Goal: Task Accomplishment & Management: Manage account settings

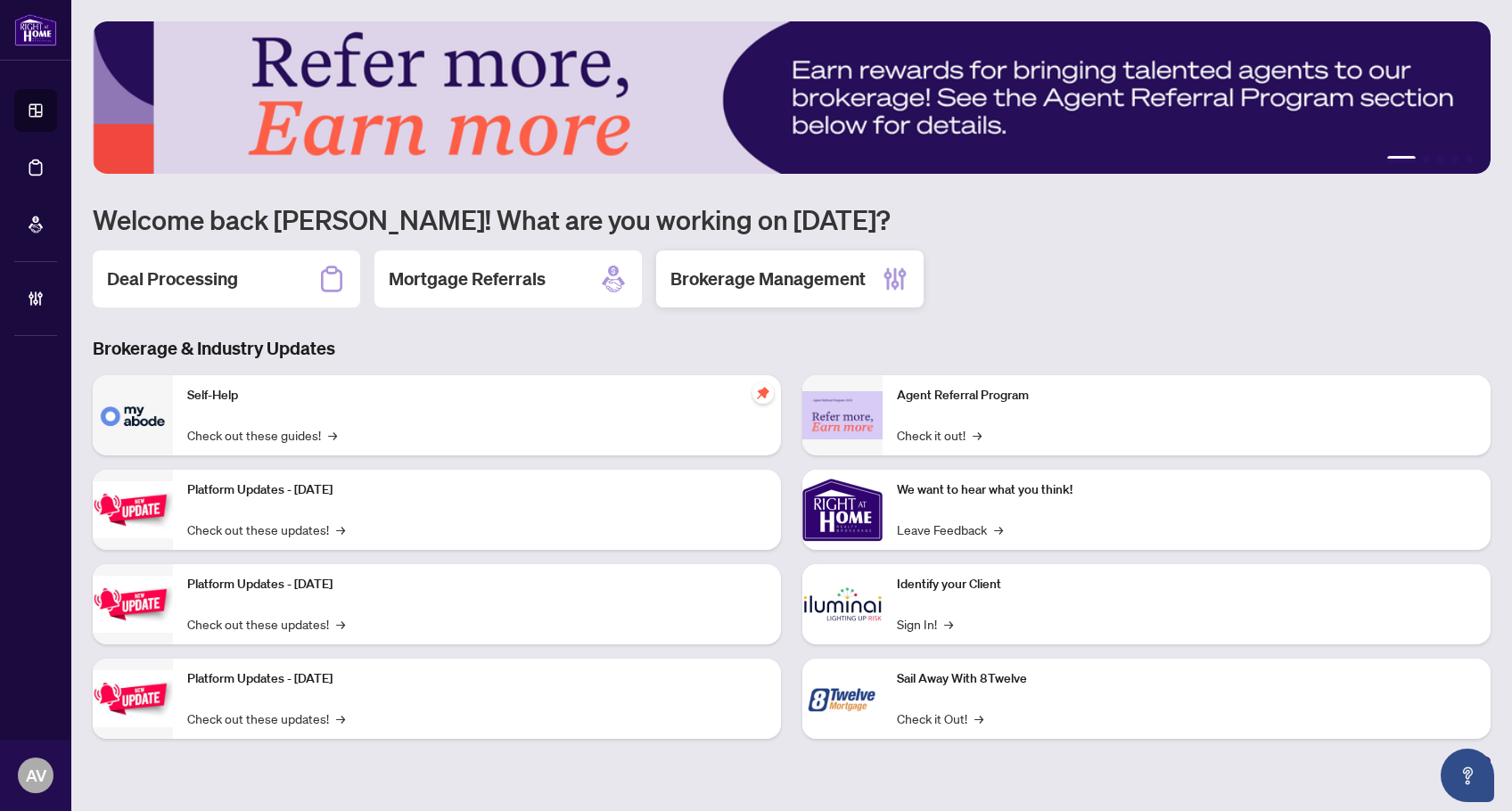
click at [783, 274] on h2 "Brokerage Management" at bounding box center [768, 279] width 195 height 25
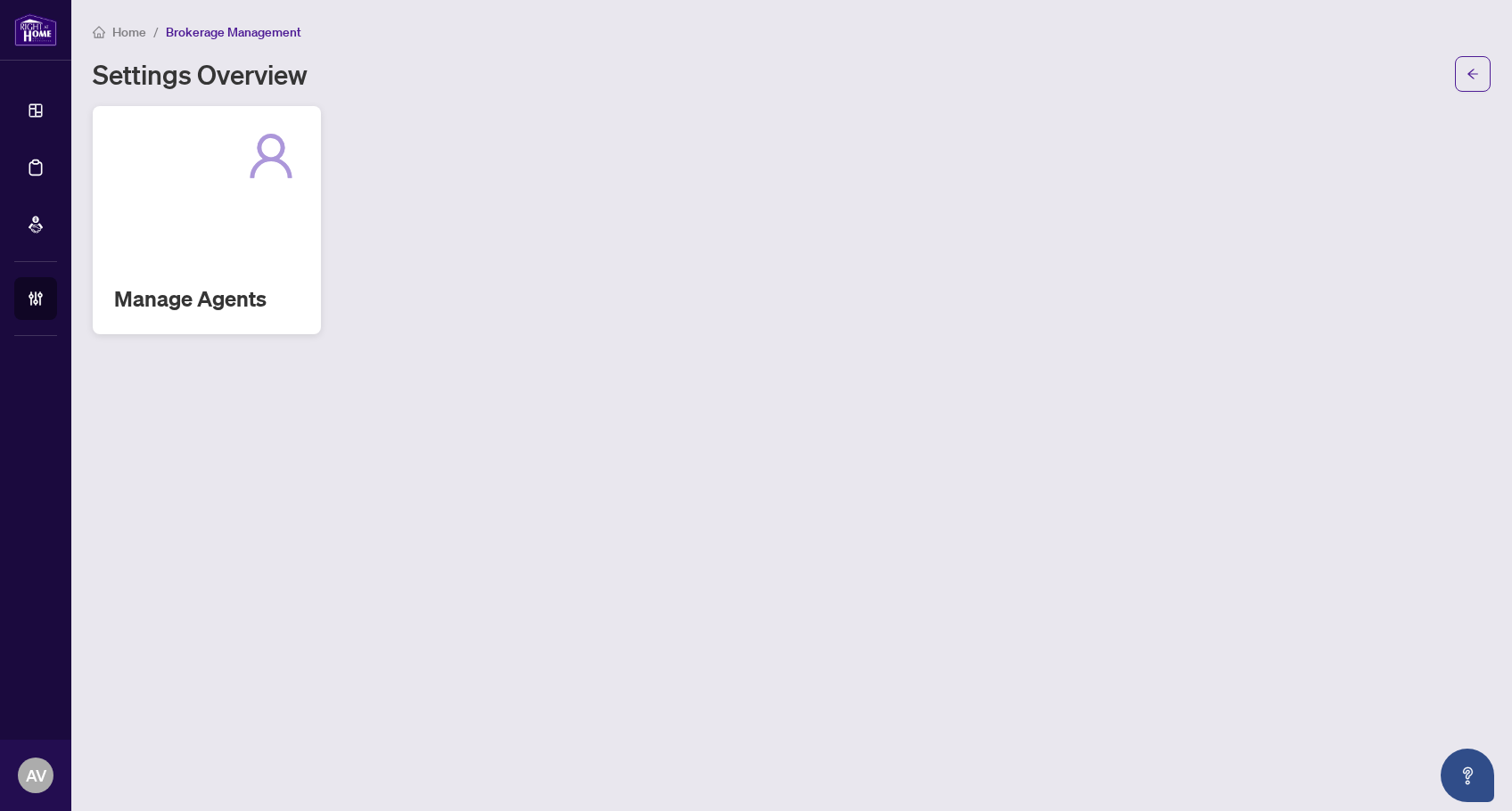
click at [270, 255] on div "Manage Agents" at bounding box center [207, 220] width 228 height 228
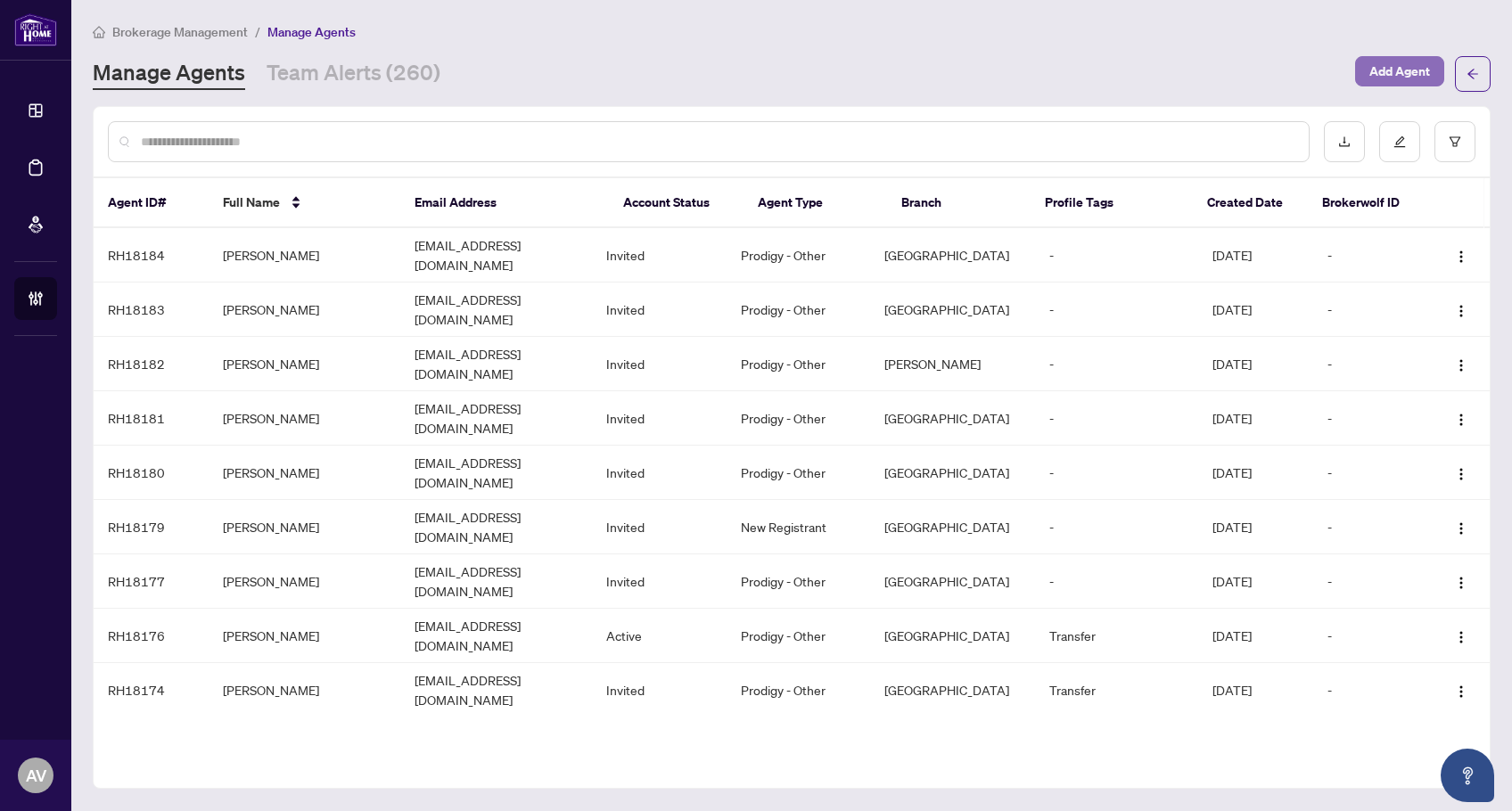
click at [1396, 78] on span "Add Agent" at bounding box center [1399, 71] width 61 height 28
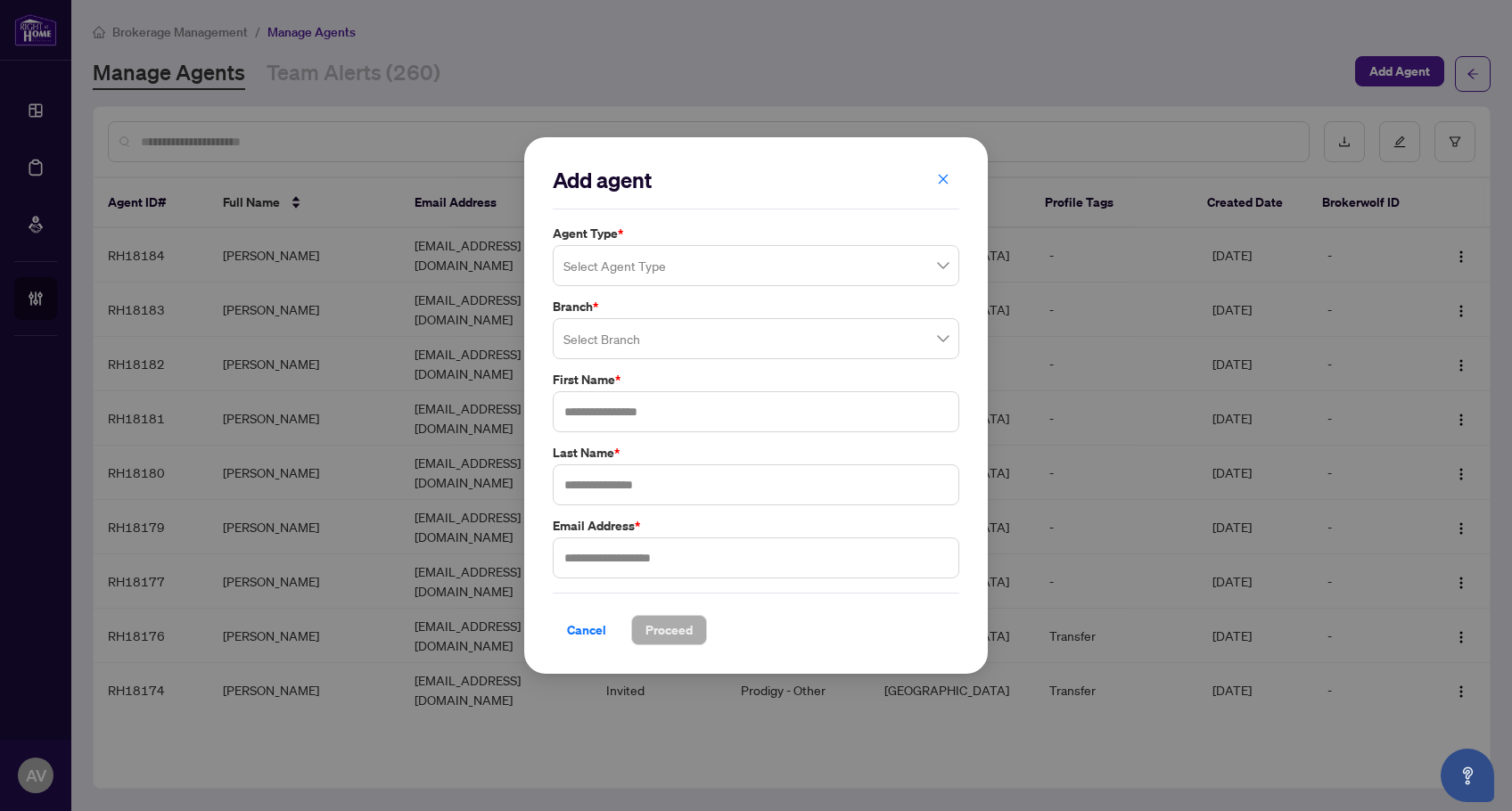
click at [623, 252] on input "search" at bounding box center [748, 268] width 369 height 39
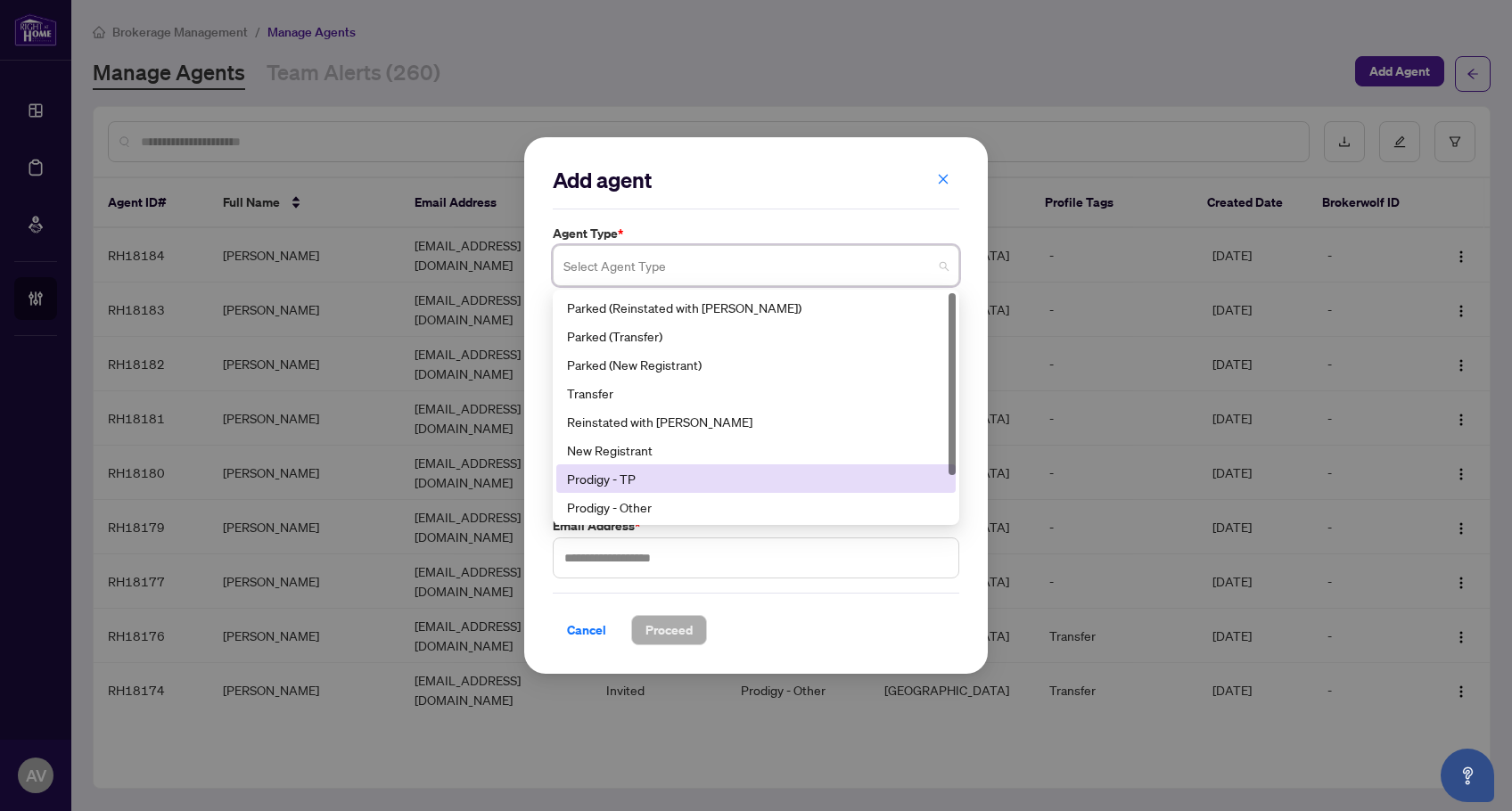
scroll to position [57, 0]
click at [870, 647] on div "Add agent Agent Type * Select Agent Type 10 11 13 Parked (Transfer) Parked (New…" at bounding box center [756, 406] width 464 height 537
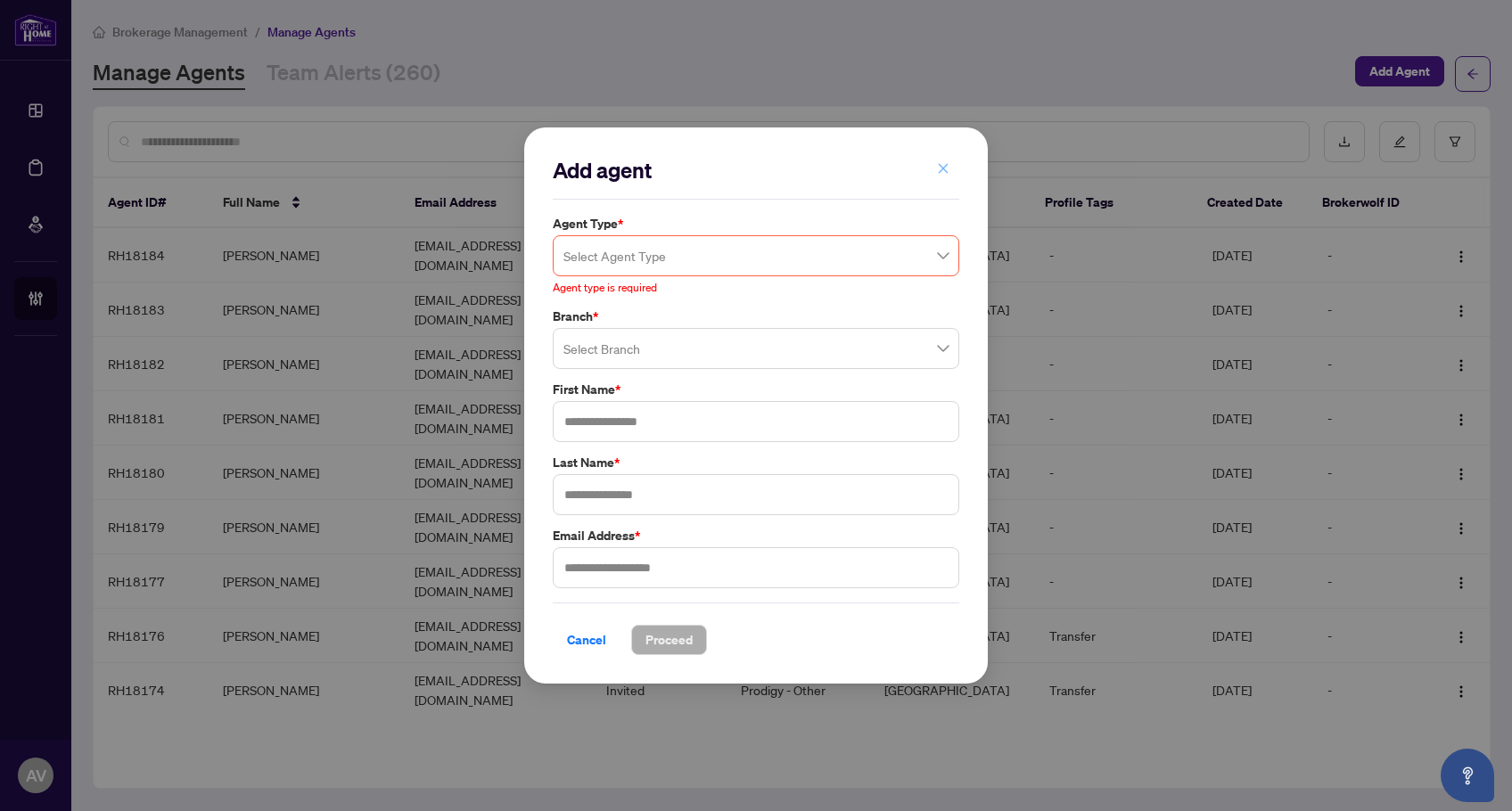
click at [937, 174] on icon "close" at bounding box center [943, 168] width 12 height 12
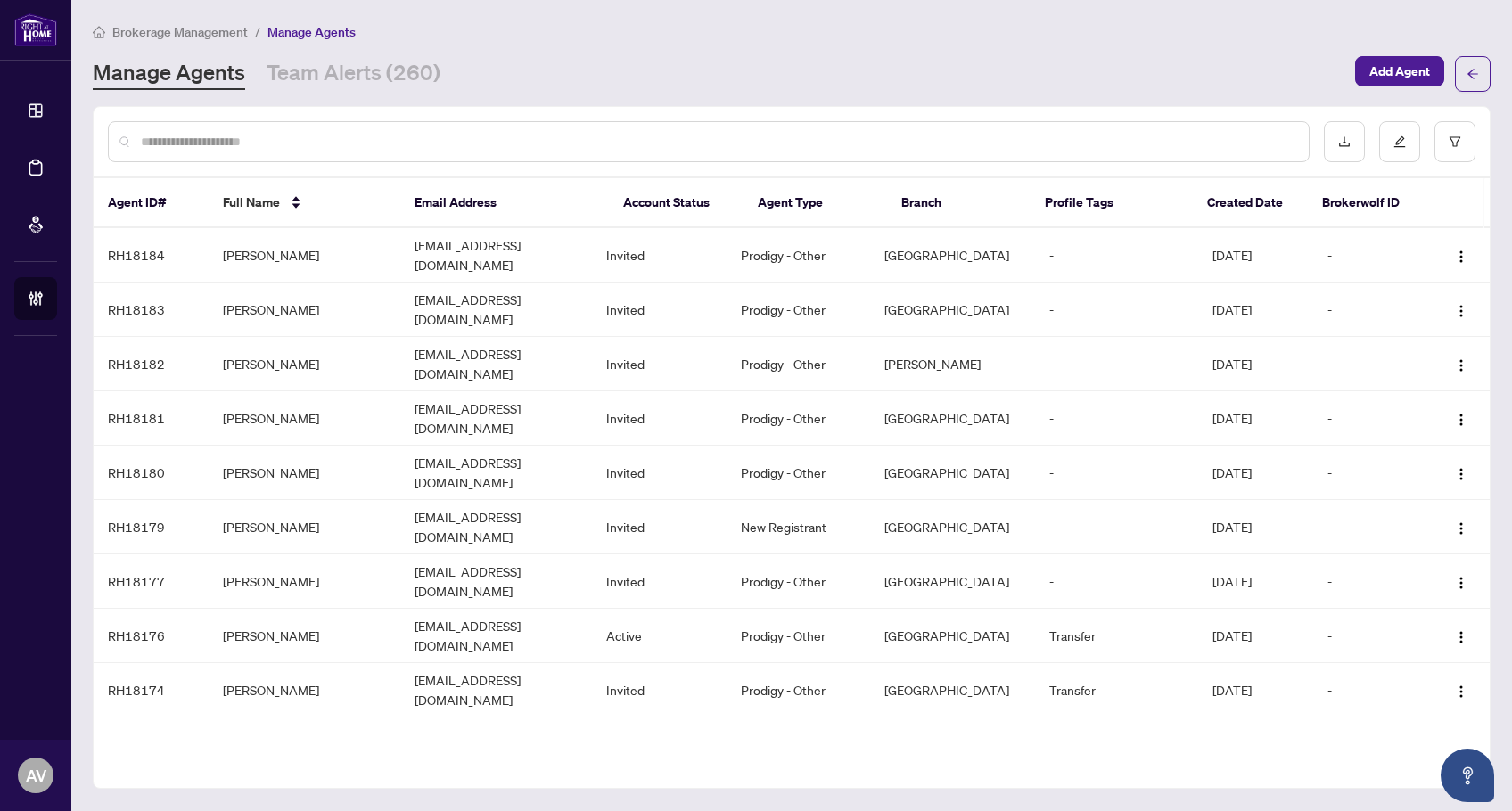
click at [848, 67] on div "Manage Agents Team Alerts (260)" at bounding box center [718, 74] width 1252 height 32
